Goal: Task Accomplishment & Management: Manage account settings

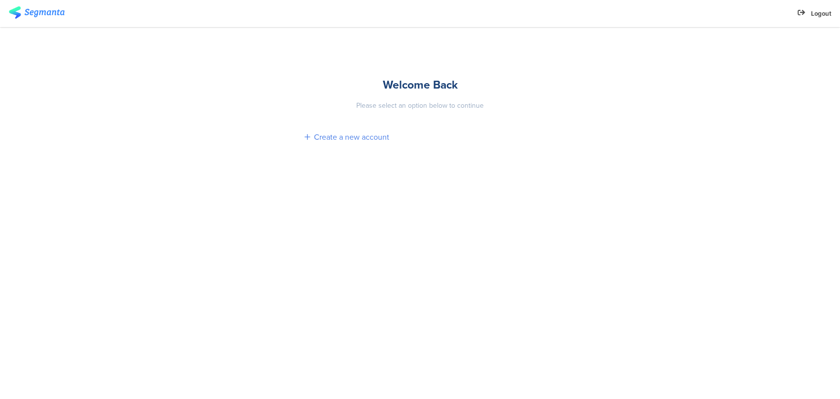
click at [355, 135] on div "Create a new account" at bounding box center [351, 136] width 75 height 11
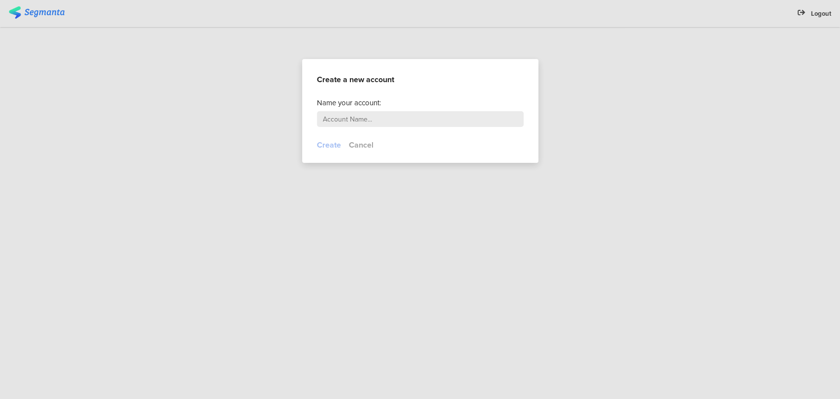
click at [358, 126] on input "text" at bounding box center [420, 119] width 207 height 16
type input "Nevs"
click at [323, 144] on button "Create" at bounding box center [329, 144] width 24 height 11
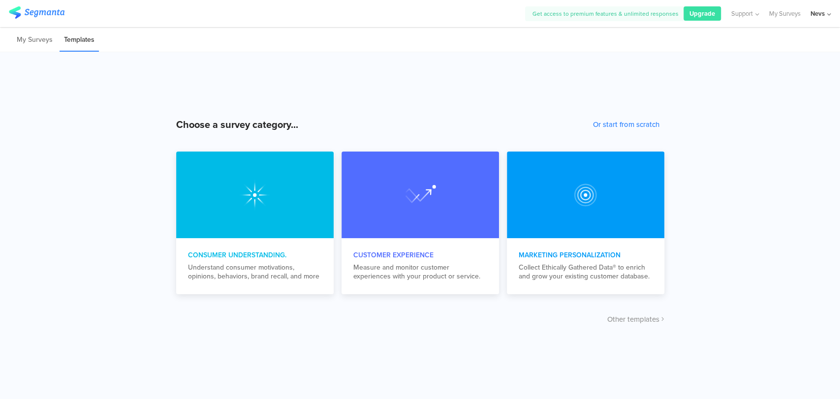
click at [828, 14] on icon at bounding box center [830, 14] width 4 height 7
click at [826, 64] on link at bounding box center [823, 64] width 9 height 14
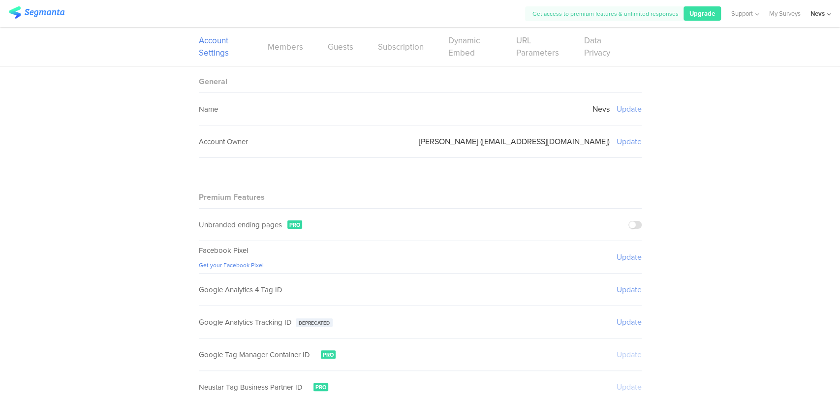
click at [831, 14] on icon at bounding box center [830, 14] width 4 height 7
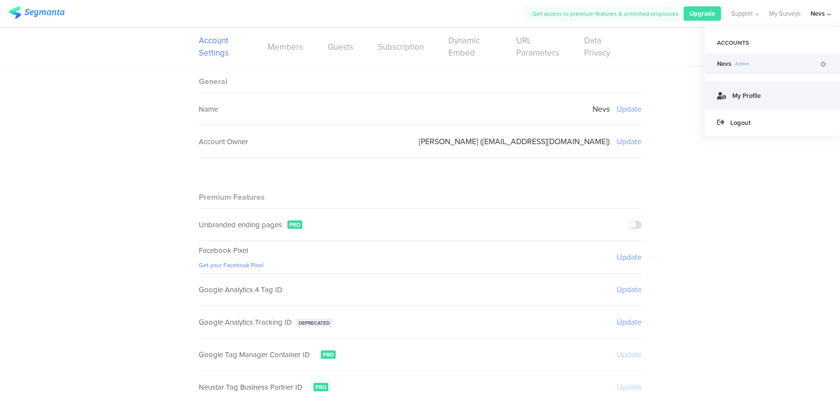
click at [773, 93] on link "My Profile" at bounding box center [772, 95] width 135 height 27
